Goal: Transaction & Acquisition: Purchase product/service

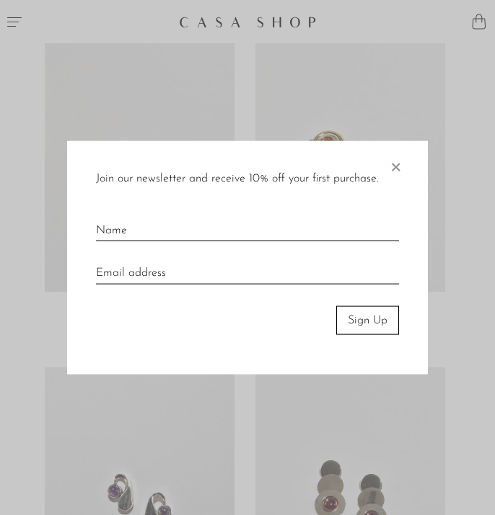
scroll to position [719, 0]
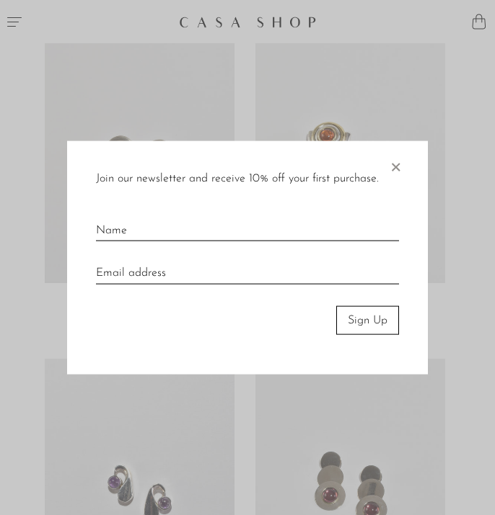
click at [396, 168] on span "×" at bounding box center [395, 164] width 14 height 46
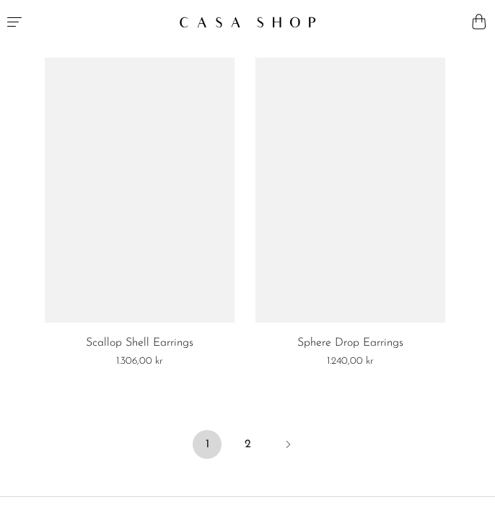
scroll to position [5802, 0]
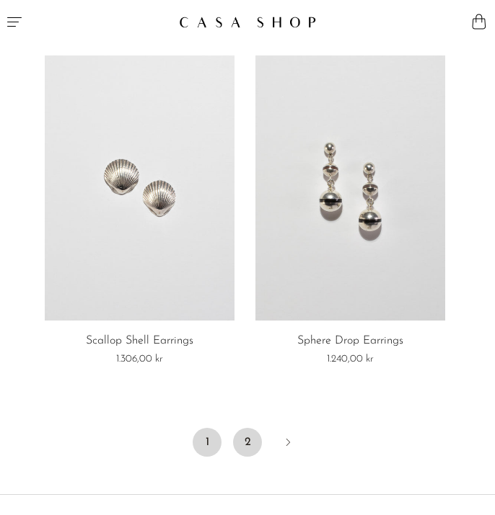
click at [248, 428] on link "2" at bounding box center [247, 442] width 29 height 29
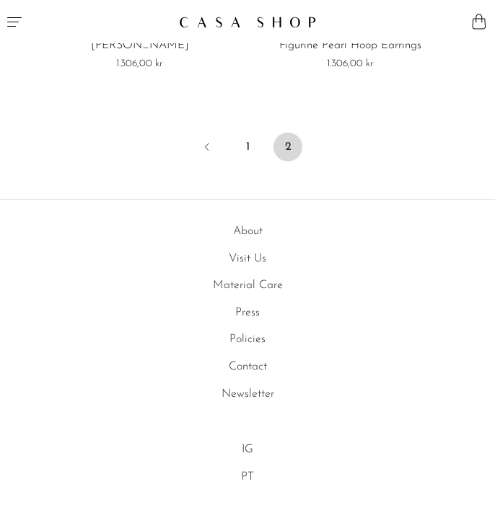
scroll to position [5076, 0]
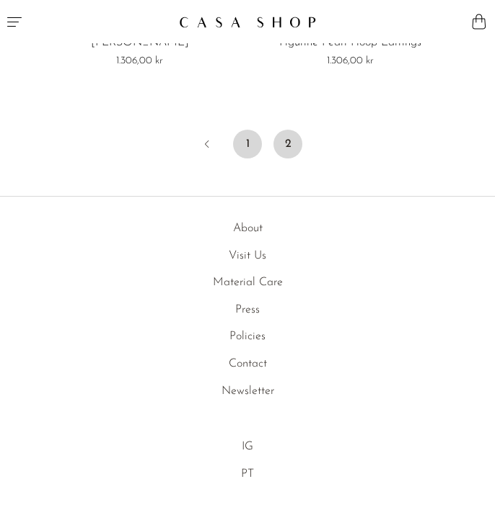
click at [245, 140] on link "1" at bounding box center [247, 144] width 29 height 29
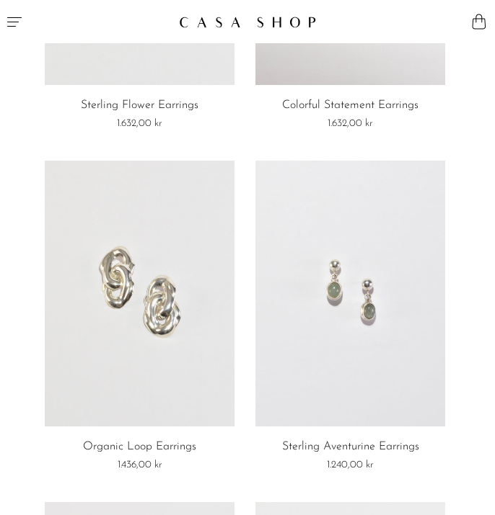
scroll to position [213, 0]
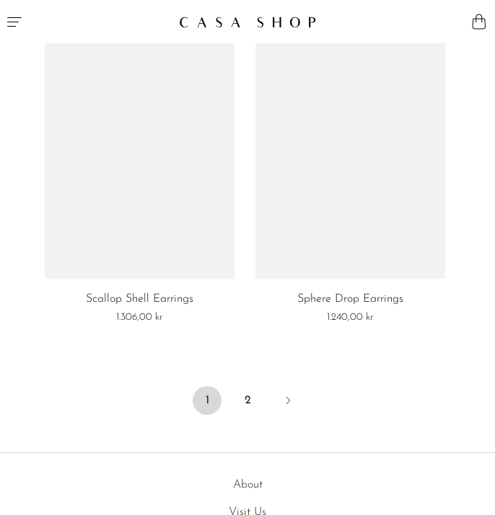
scroll to position [5910, 0]
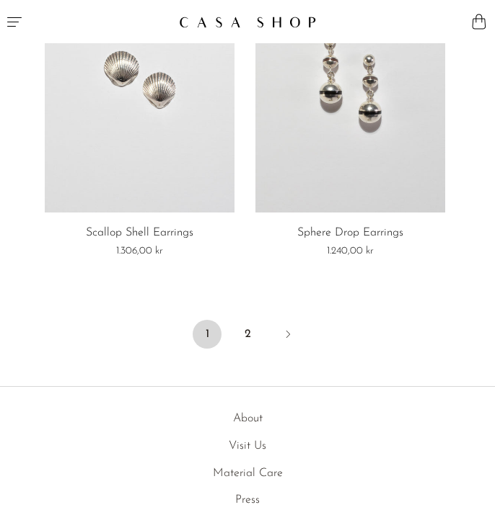
click at [21, 24] on icon "Menu" at bounding box center [14, 21] width 17 height 17
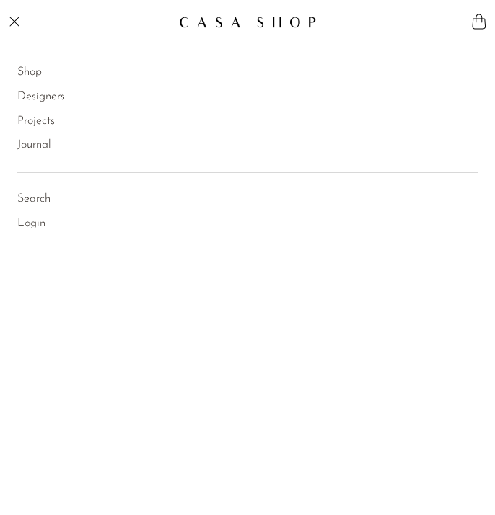
click at [35, 71] on link "Shop" at bounding box center [29, 72] width 25 height 19
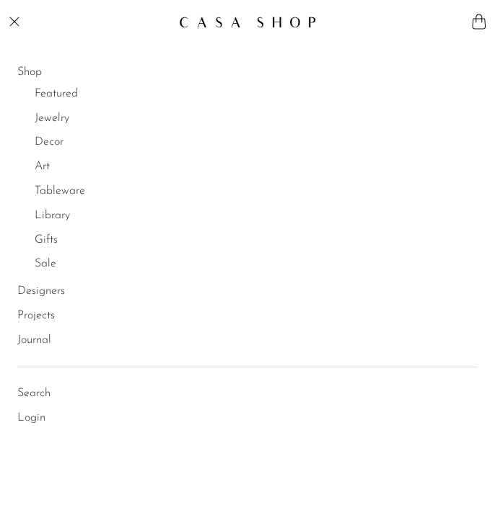
click at [58, 117] on link "Jewelry" at bounding box center [52, 119] width 35 height 19
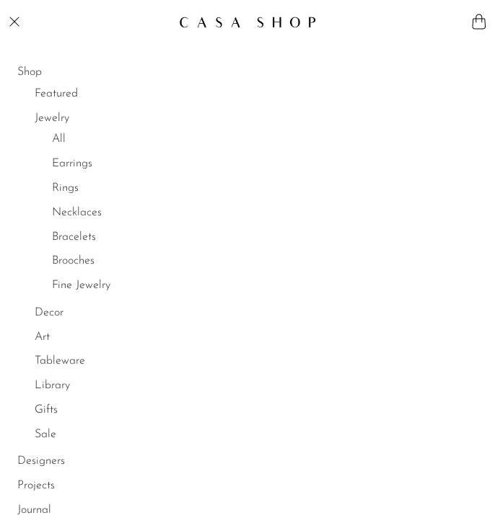
click at [76, 162] on link "Earrings" at bounding box center [72, 164] width 40 height 19
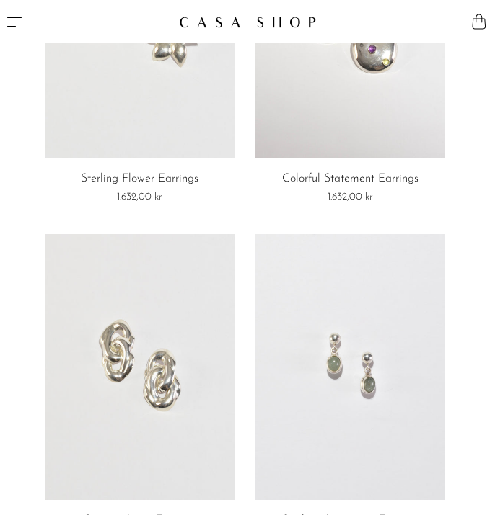
scroll to position [317, 0]
